Goal: Transaction & Acquisition: Purchase product/service

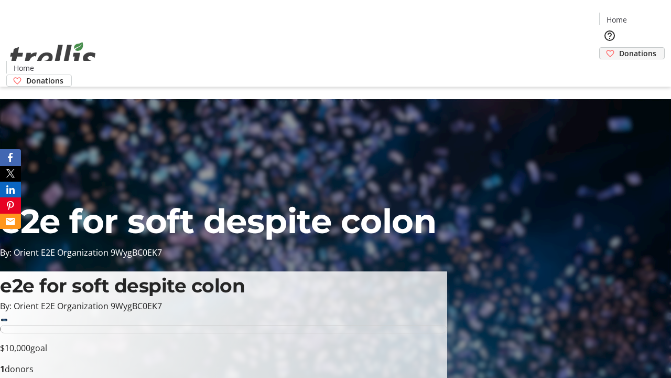
click at [619, 48] on span "Donations" at bounding box center [637, 53] width 37 height 11
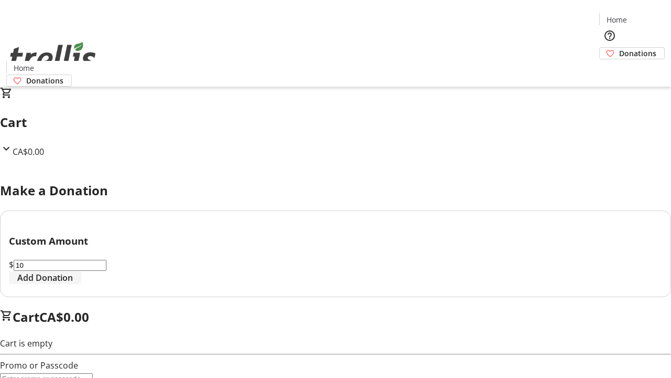
click at [73, 284] on span "Add Donation" at bounding box center [45, 277] width 56 height 13
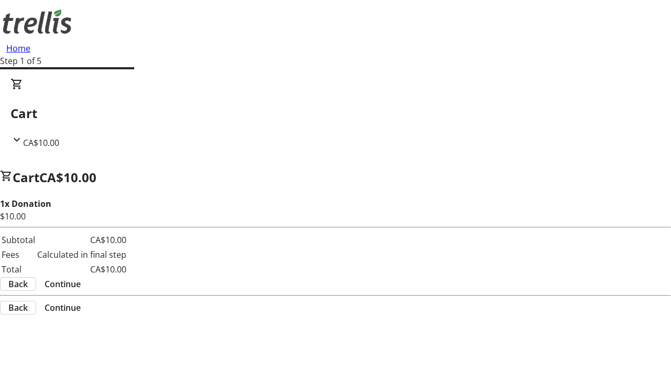
select select "CA"
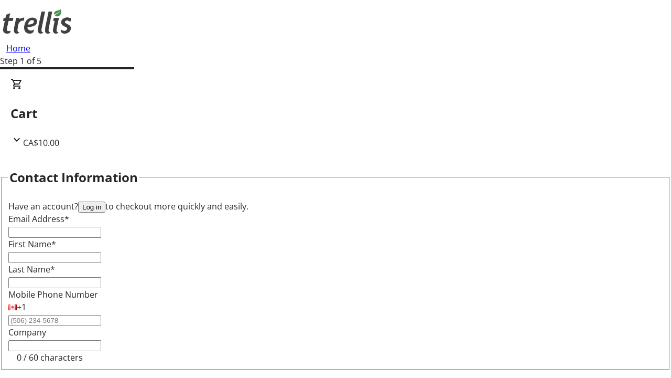
click at [105, 201] on button "Log in" at bounding box center [91, 206] width 27 height 11
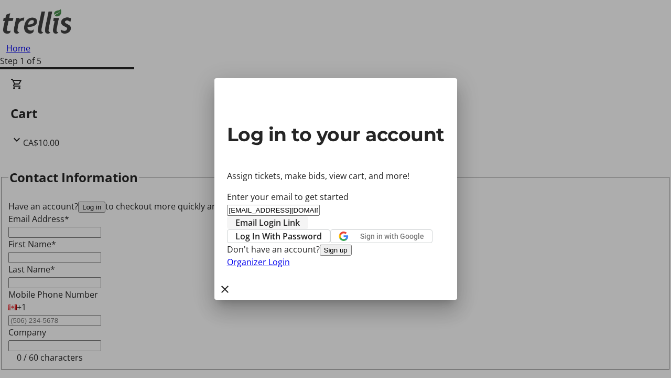
type input "[EMAIL_ADDRESS][DOMAIN_NAME]"
click at [300, 216] on span "Email Login Link" at bounding box center [267, 222] width 65 height 13
